Goal: Navigation & Orientation: Find specific page/section

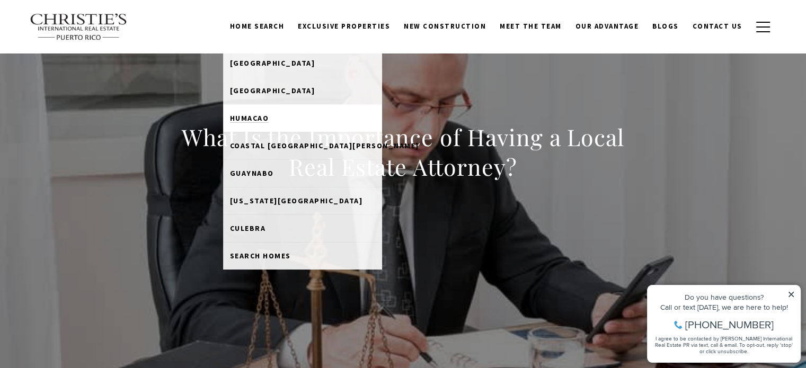
click at [269, 120] on span "Humacao" at bounding box center [249, 118] width 39 height 10
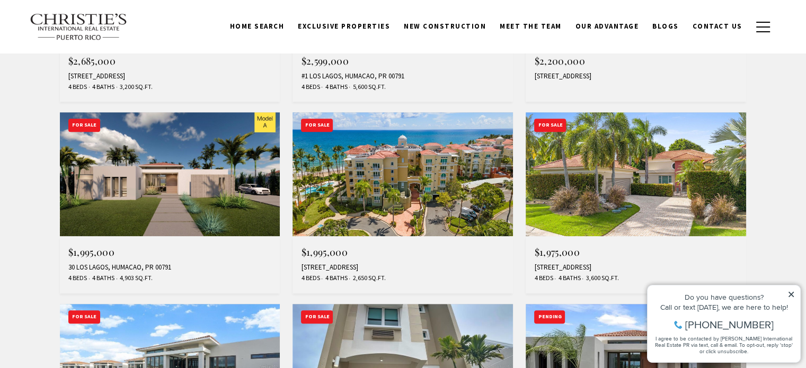
scroll to position [719, 0]
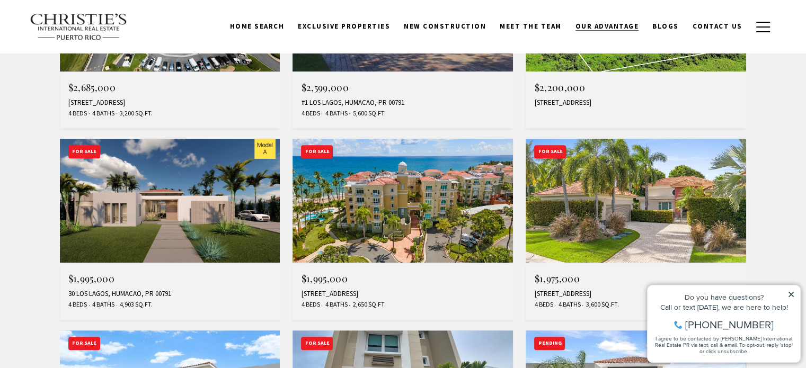
click at [609, 23] on span "Our Advantage" at bounding box center [607, 26] width 64 height 9
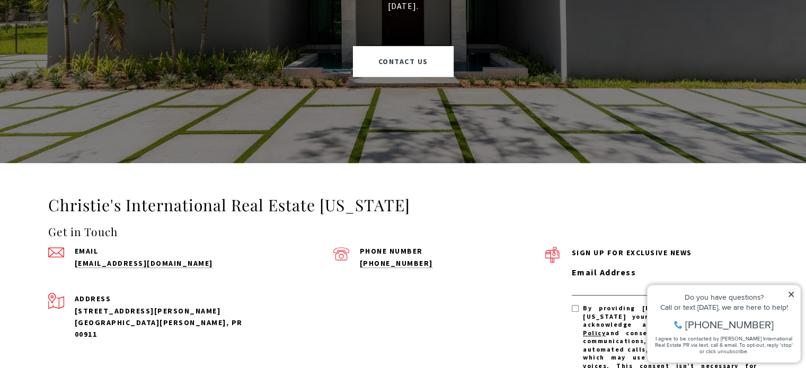
scroll to position [1060, 0]
